Goal: Task Accomplishment & Management: Use online tool/utility

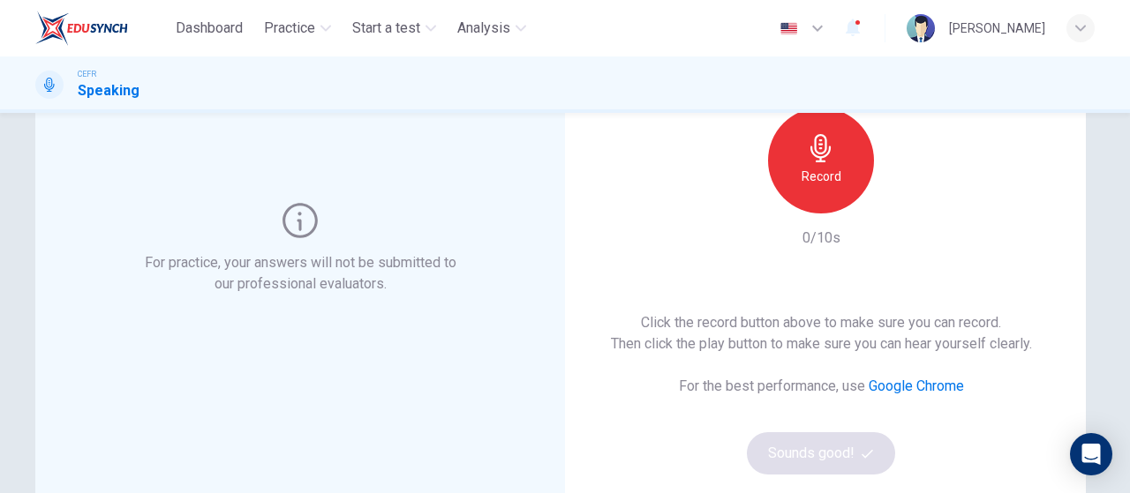
scroll to position [162, 0]
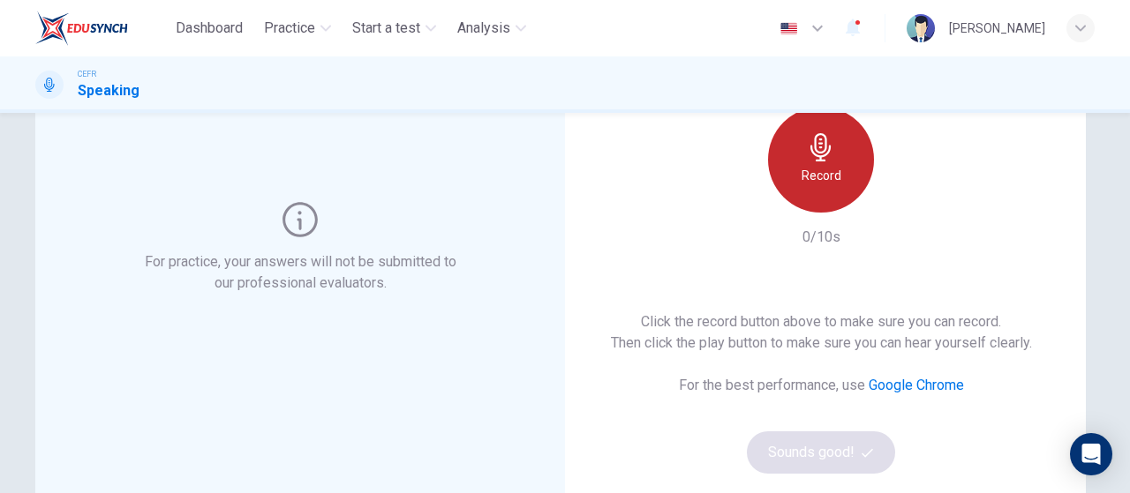
click at [802, 188] on div "Record" at bounding box center [821, 160] width 106 height 106
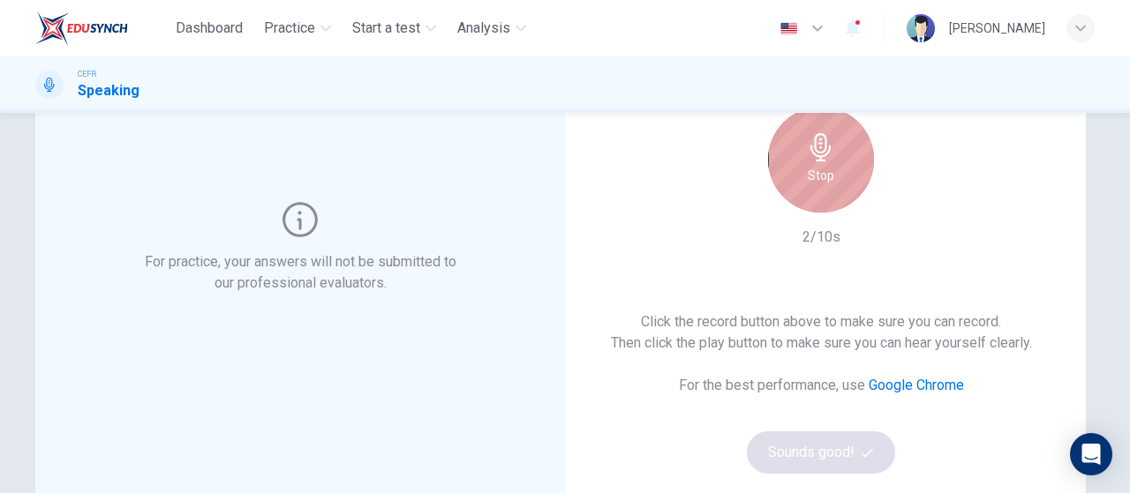
click at [828, 158] on icon "button" at bounding box center [821, 147] width 28 height 28
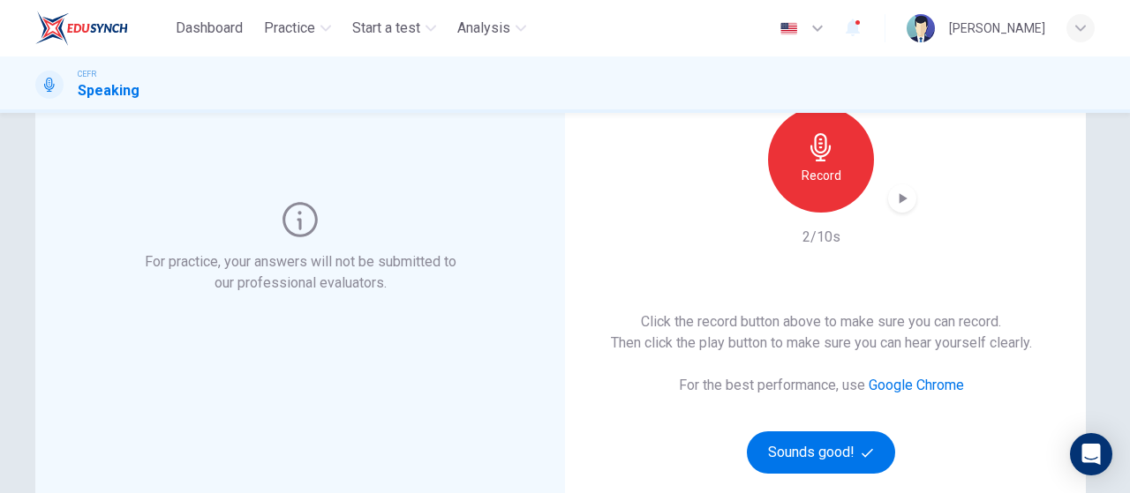
click at [828, 158] on icon "button" at bounding box center [821, 147] width 28 height 28
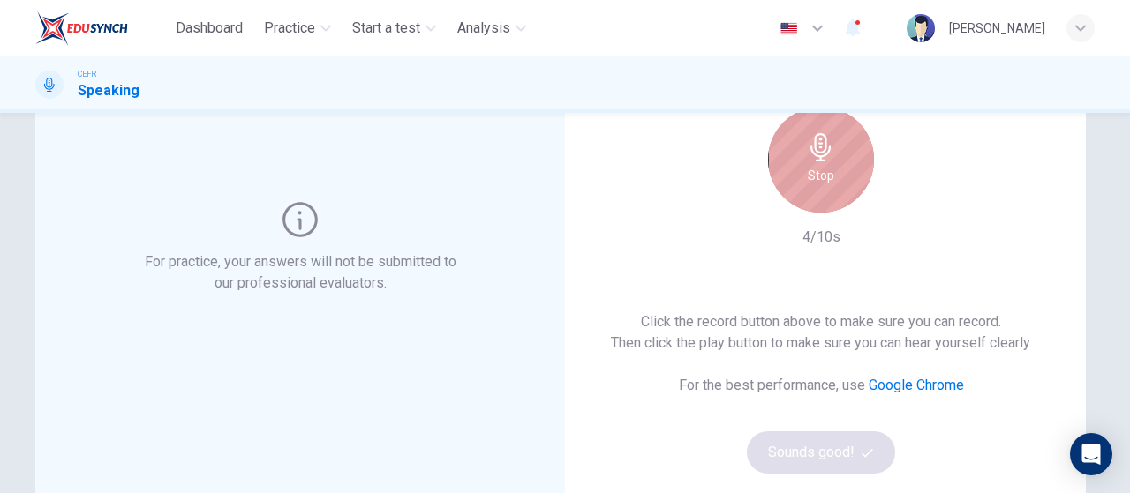
click at [828, 158] on icon "button" at bounding box center [821, 147] width 28 height 28
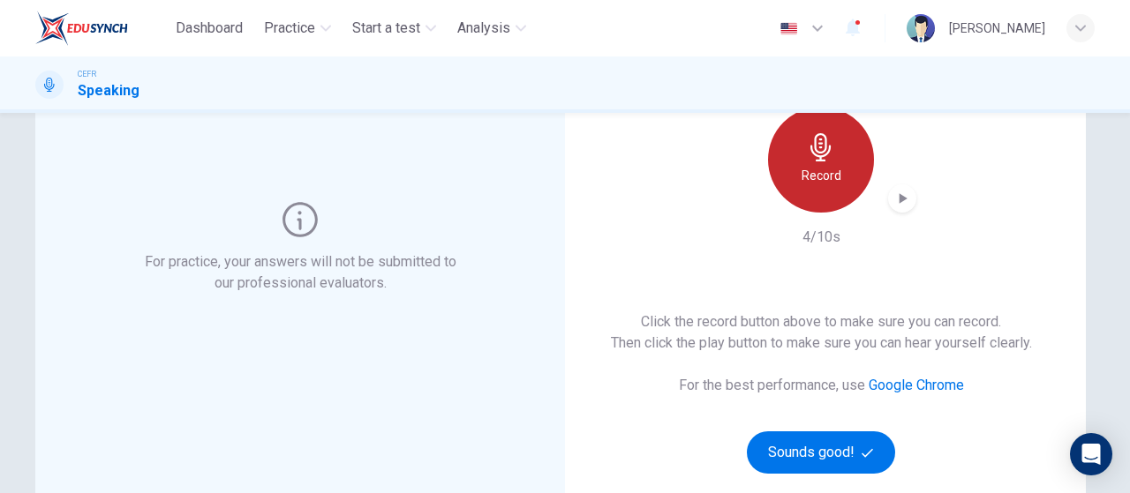
click at [828, 158] on icon "button" at bounding box center [821, 147] width 28 height 28
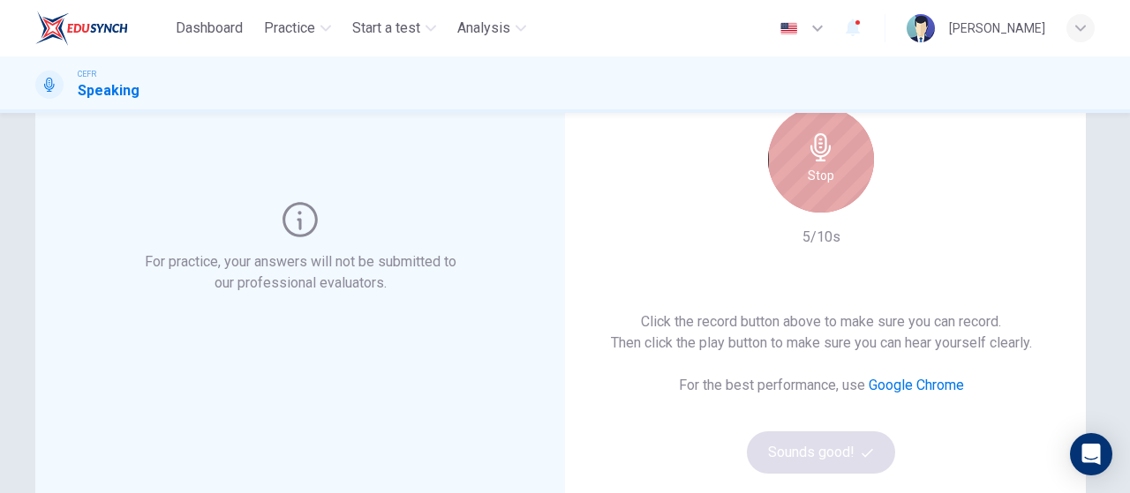
click at [828, 158] on icon "button" at bounding box center [821, 147] width 28 height 28
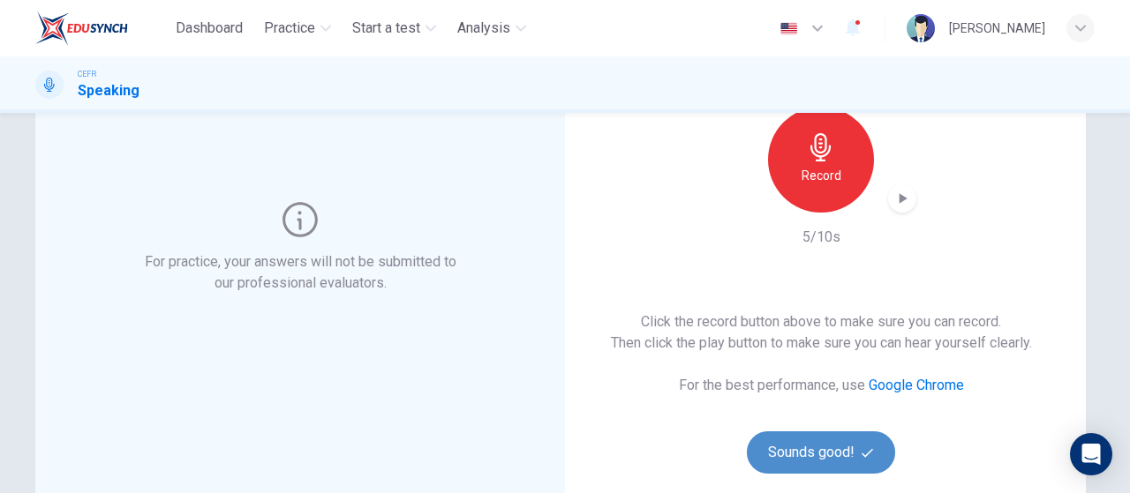
click at [793, 452] on button "Sounds good!" at bounding box center [821, 453] width 148 height 42
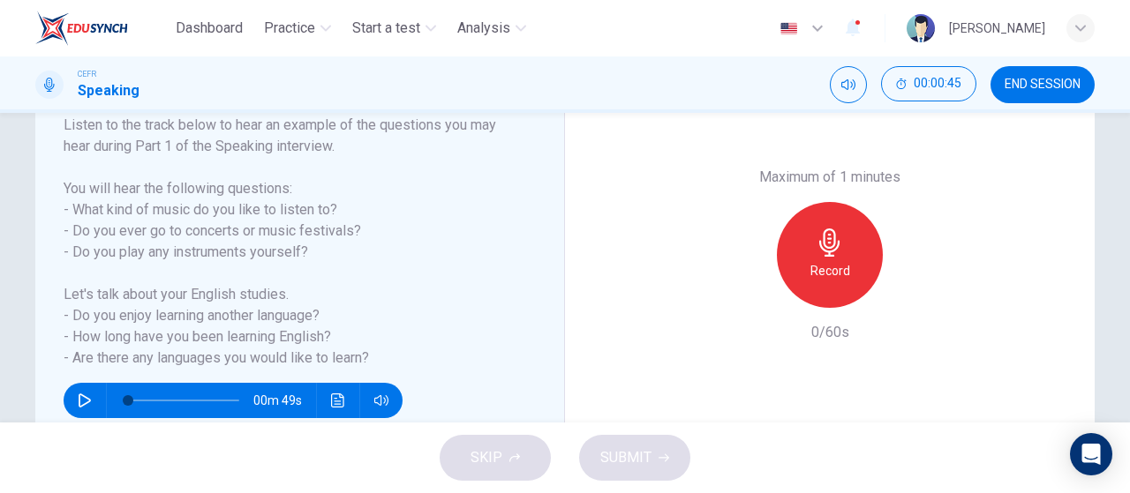
scroll to position [288, 0]
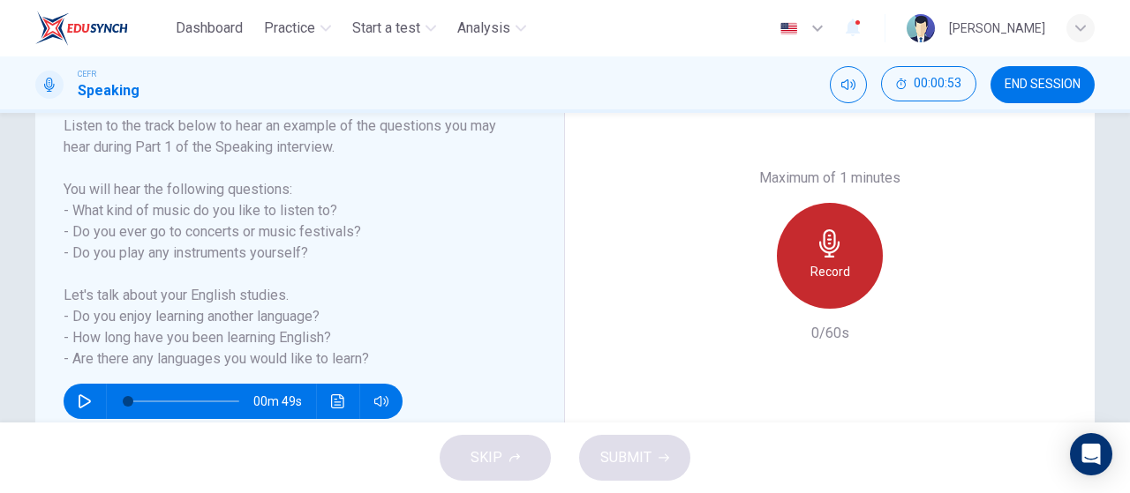
click at [851, 273] on div "Record" at bounding box center [830, 256] width 106 height 106
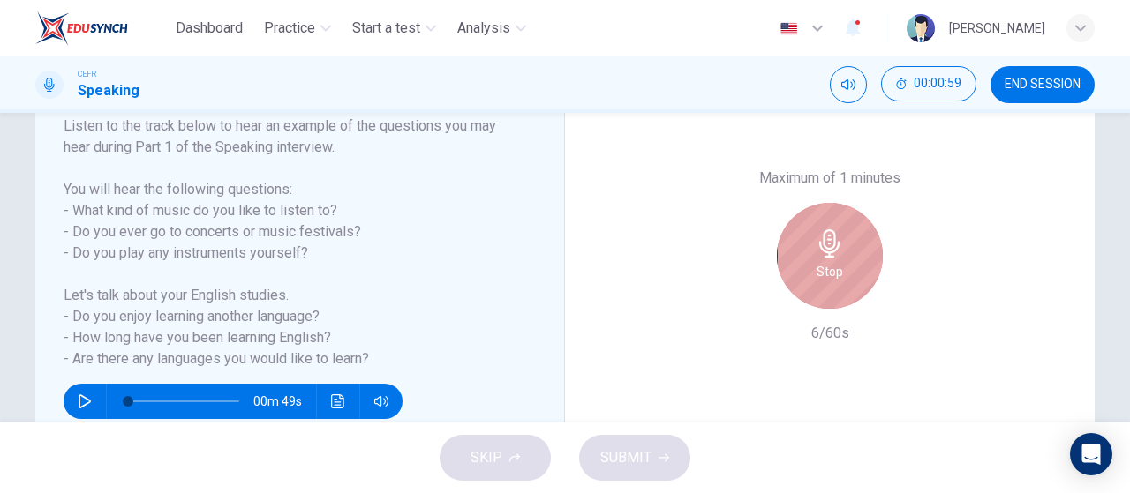
click at [851, 273] on div "Stop" at bounding box center [830, 256] width 106 height 106
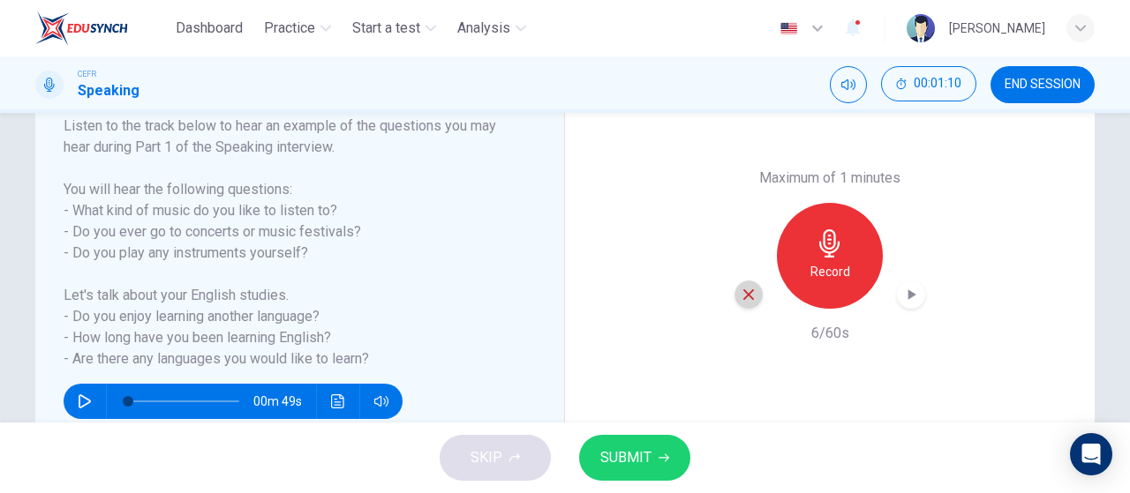
click at [749, 296] on icon "button" at bounding box center [749, 295] width 16 height 16
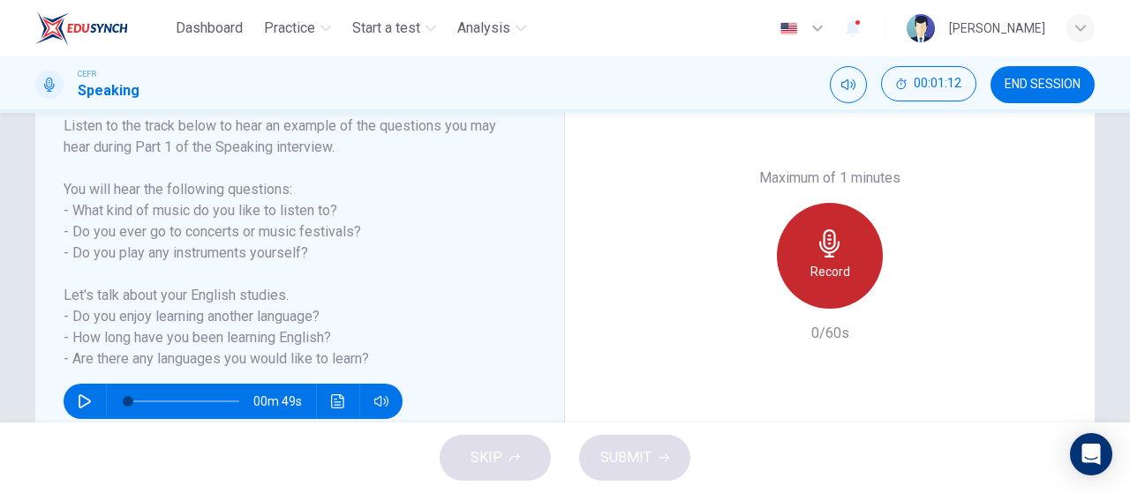
click at [815, 283] on div "Record" at bounding box center [830, 256] width 106 height 106
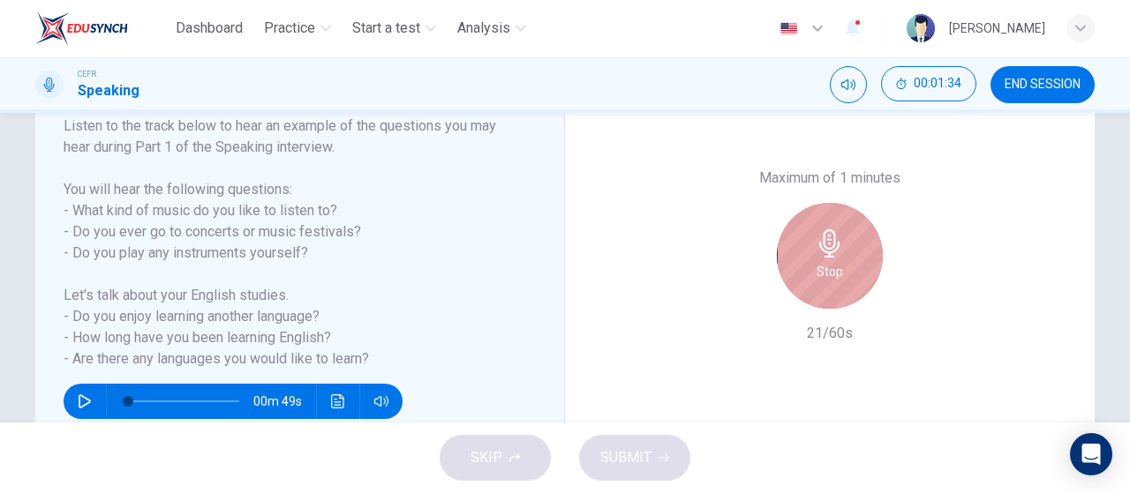
click at [815, 283] on div "Stop" at bounding box center [830, 256] width 106 height 106
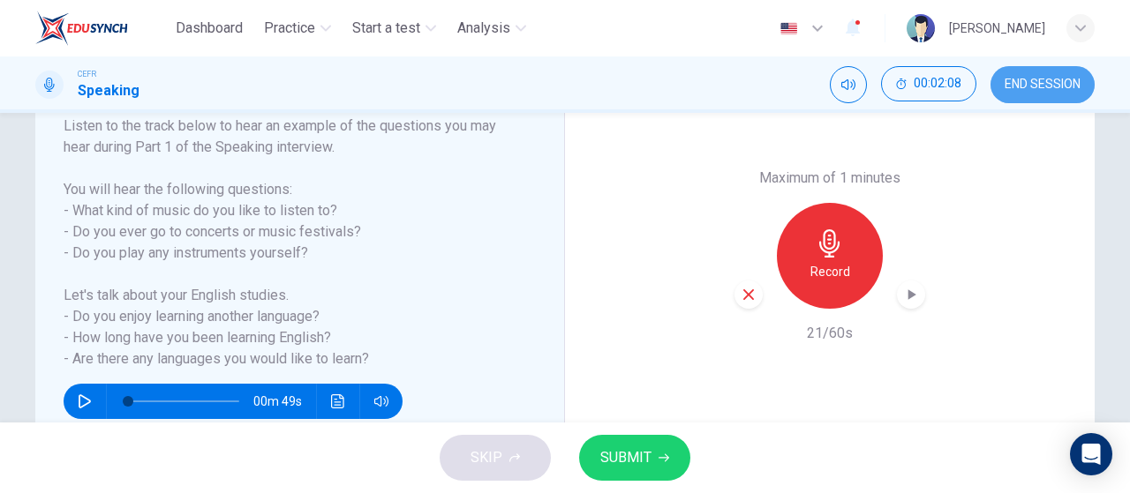
click at [1021, 91] on span "END SESSION" at bounding box center [1043, 85] width 76 height 14
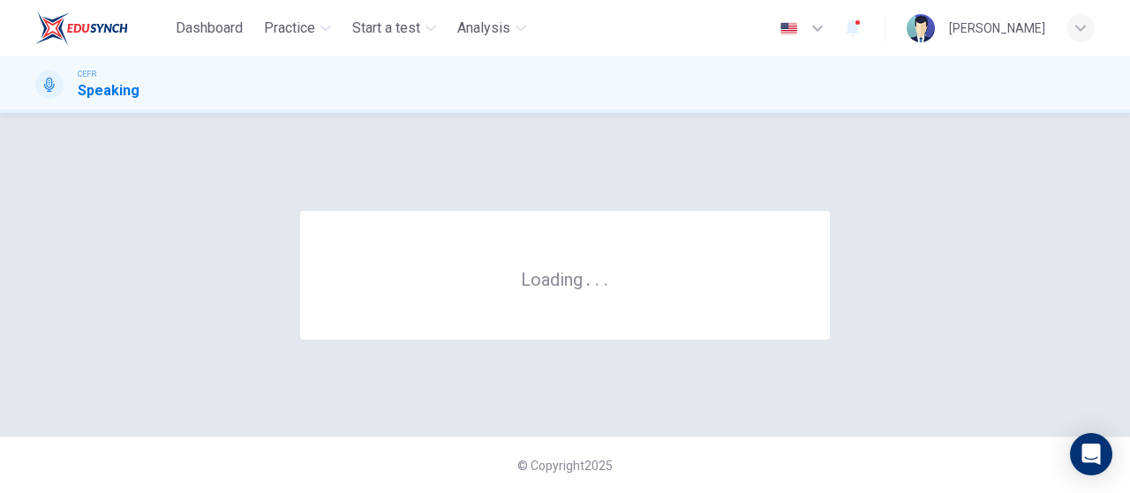
scroll to position [0, 0]
